Goal: Information Seeking & Learning: Learn about a topic

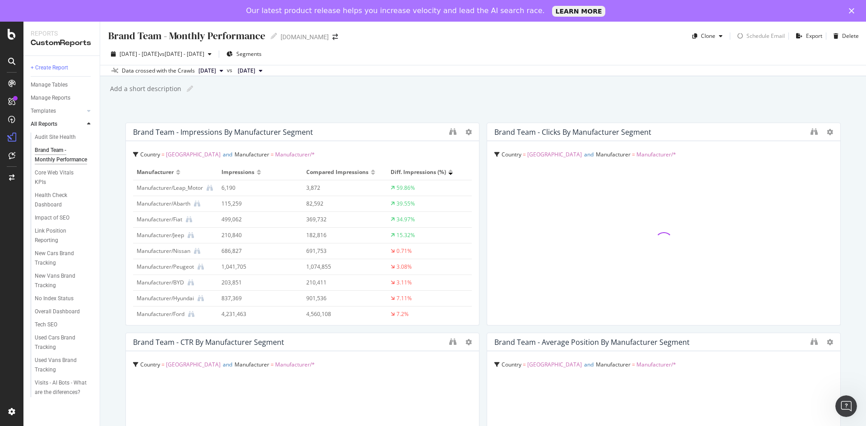
click at [366, 113] on div "Brand Team - Monthly Performance Brand Team - Monthly Performance [DOMAIN_NAME]…" at bounding box center [483, 235] width 766 height 426
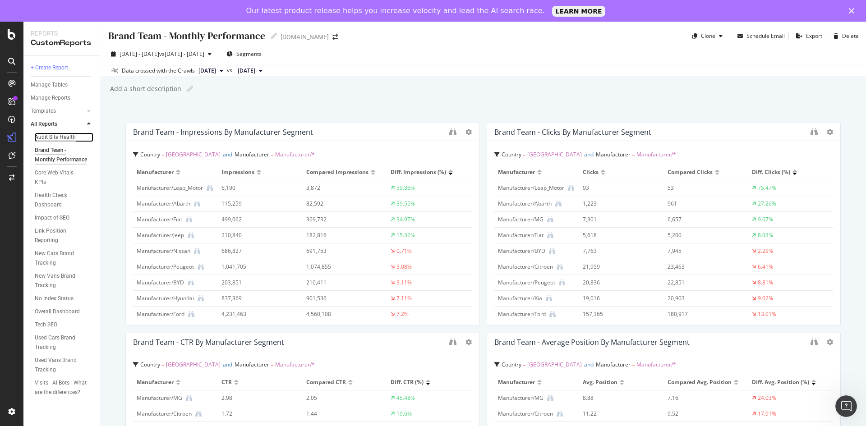
click at [60, 136] on div "Audit Site Health" at bounding box center [55, 137] width 41 height 9
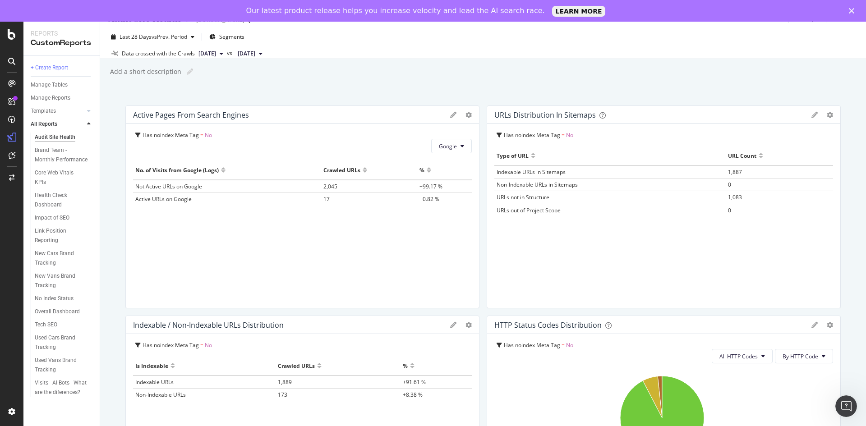
scroll to position [45, 0]
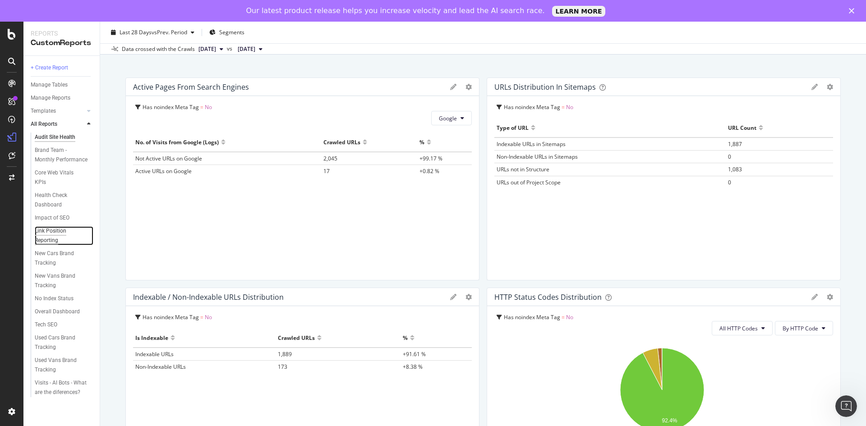
click at [53, 232] on div "Link Position Reporting" at bounding box center [60, 236] width 51 height 19
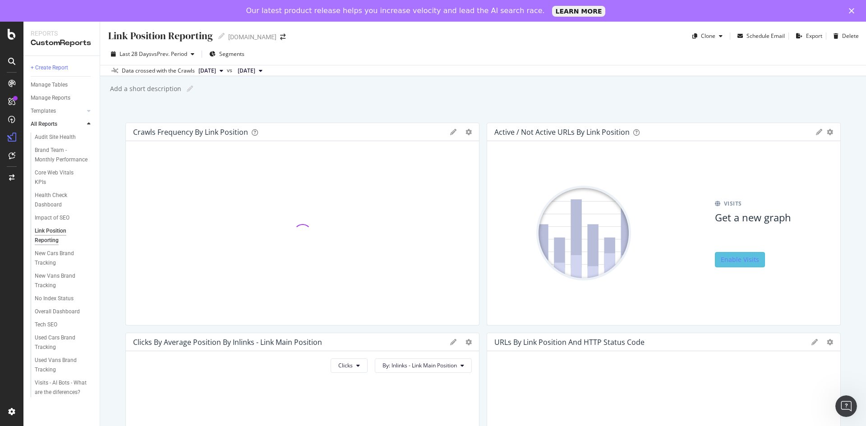
scroll to position [90, 0]
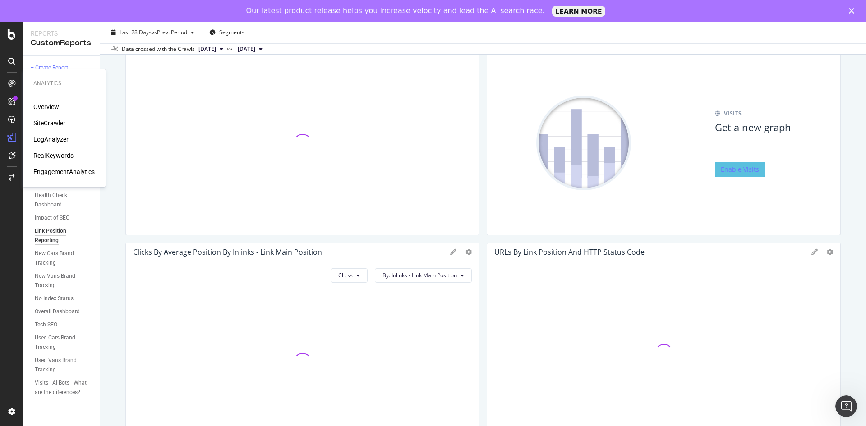
click at [49, 117] on div "Overview SiteCrawler LogAnalyzer RealKeywords EngagementAnalytics" at bounding box center [63, 139] width 61 height 74
click at [49, 119] on div "SiteCrawler" at bounding box center [49, 123] width 32 height 9
click at [59, 125] on div "SiteCrawler" at bounding box center [49, 123] width 32 height 9
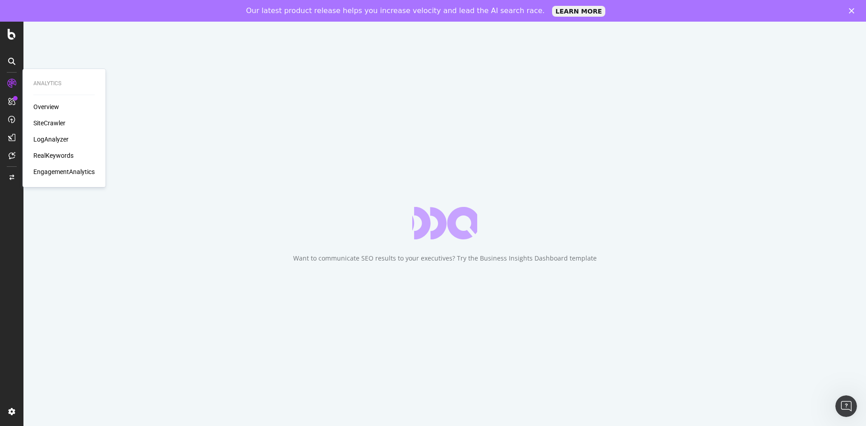
click at [48, 122] on div "SiteCrawler" at bounding box center [49, 123] width 32 height 9
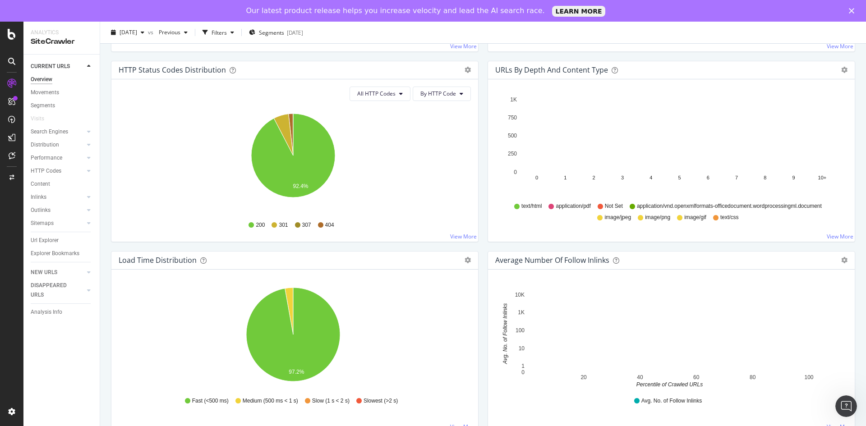
scroll to position [431, 0]
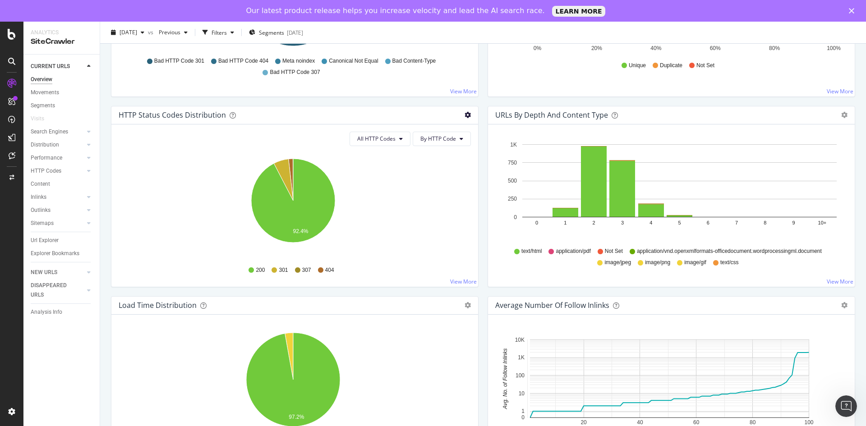
click at [465, 115] on icon "gear" at bounding box center [468, 115] width 6 height 6
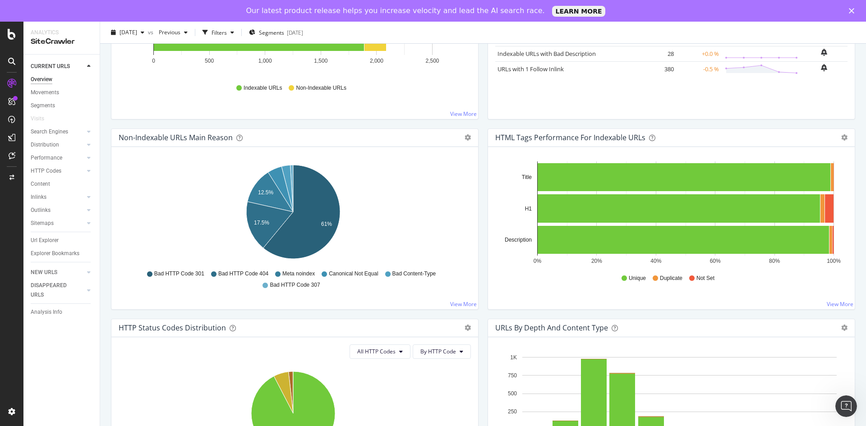
scroll to position [226, 0]
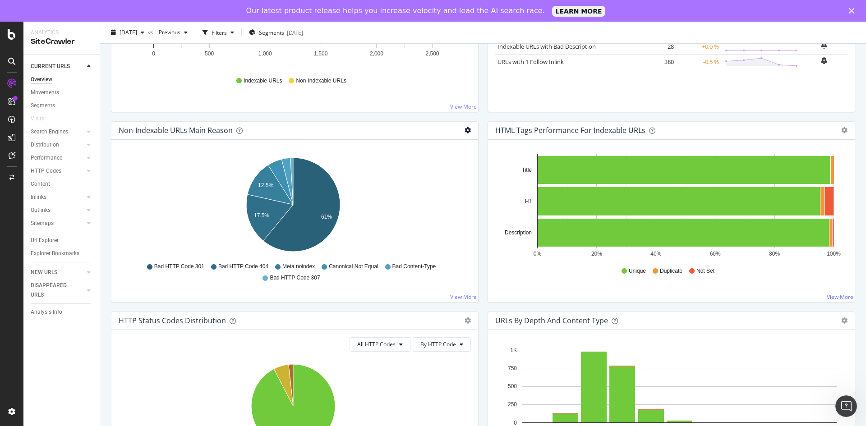
click at [466, 129] on icon "gear" at bounding box center [468, 130] width 6 height 6
click at [454, 296] on link "View More" at bounding box center [463, 297] width 27 height 8
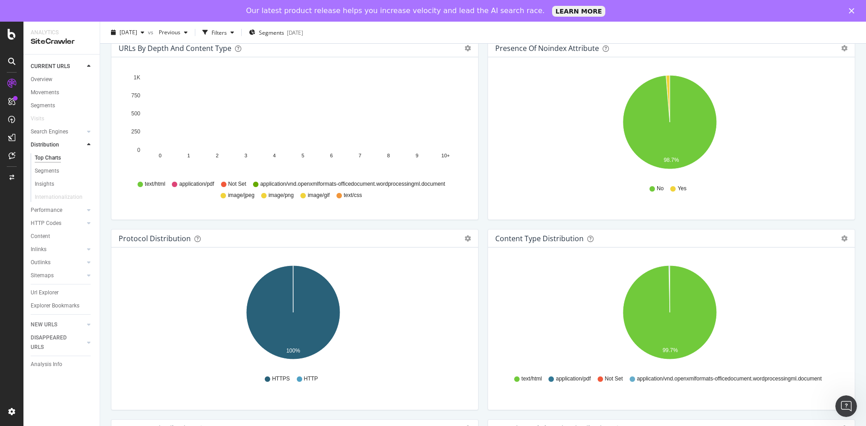
scroll to position [677, 0]
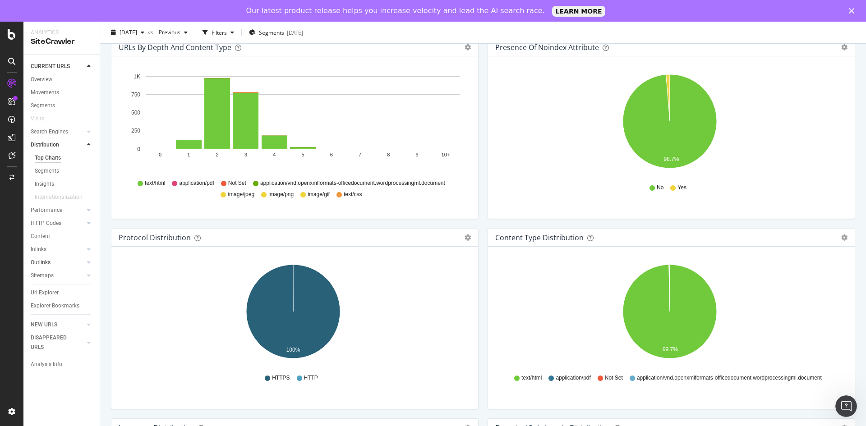
click at [83, 262] on div at bounding box center [79, 262] width 9 height 9
click at [37, 264] on div "Sitemaps" at bounding box center [42, 262] width 23 height 9
click at [44, 210] on div "Outlinks" at bounding box center [41, 210] width 20 height 9
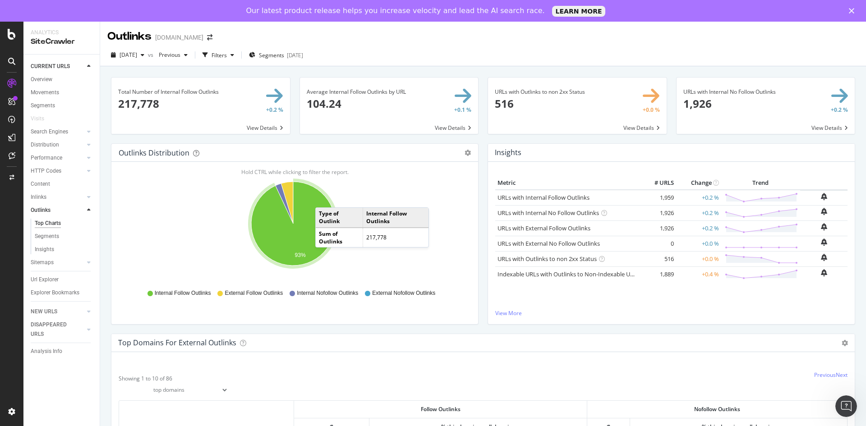
click at [483, 140] on div "URLs with Outlinks to non 2xx Status 516 +0.0 % View Details" at bounding box center [577, 110] width 189 height 66
